Goal: Navigation & Orientation: Find specific page/section

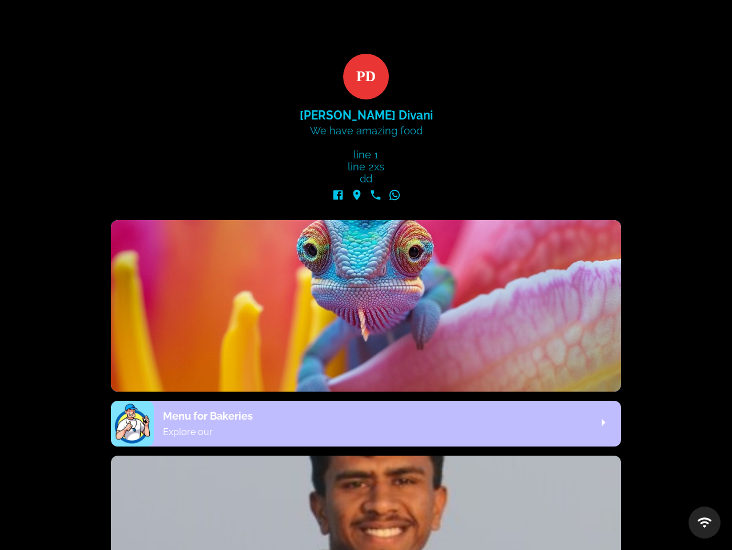
click at [642, 137] on div at bounding box center [366, 275] width 732 height 550
